Goal: Information Seeking & Learning: Understand process/instructions

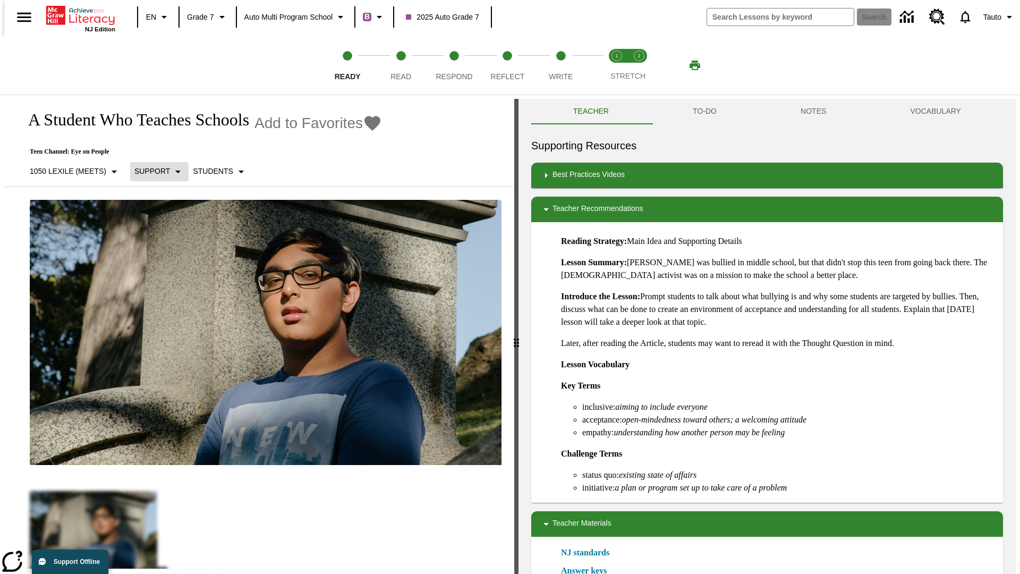
click at [154, 171] on p "Support" at bounding box center [152, 171] width 36 height 11
click at [71, 171] on p "1050 Lexile (Meets)" at bounding box center [68, 171] width 77 height 11
click at [154, 171] on p "Support" at bounding box center [152, 171] width 36 height 11
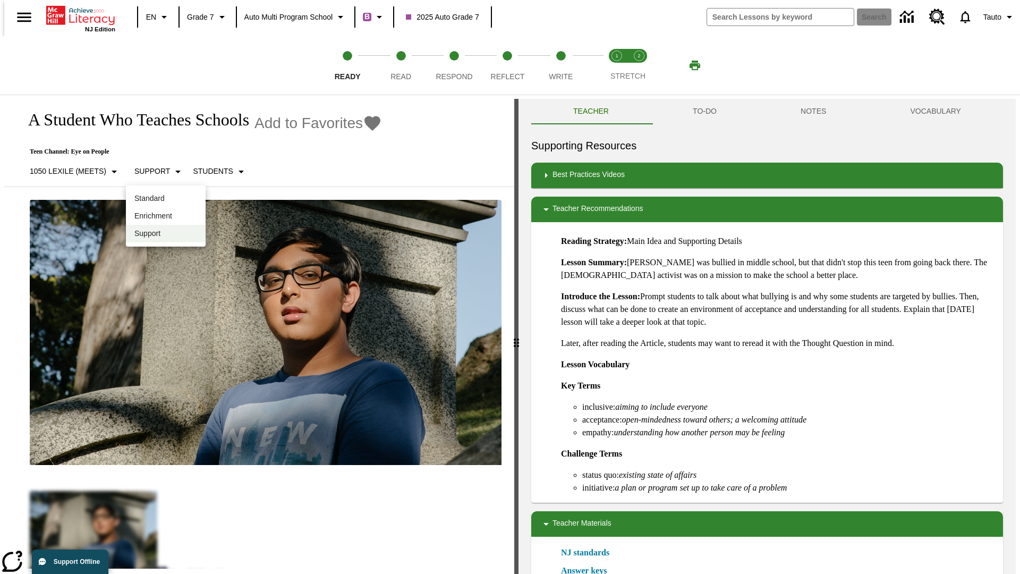
click at [166, 216] on p "Enrichment" at bounding box center [165, 215] width 63 height 11
